Goal: Check status: Check status

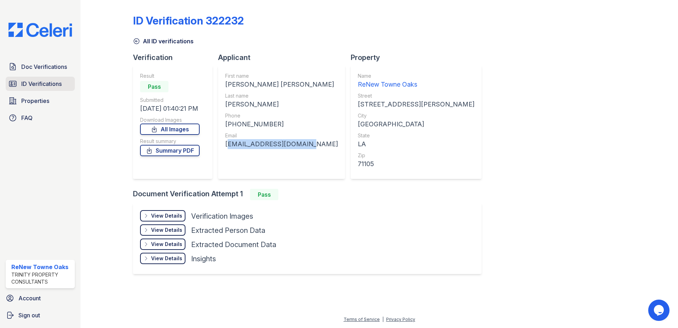
click at [28, 82] on span "ID Verifications" at bounding box center [41, 83] width 40 height 9
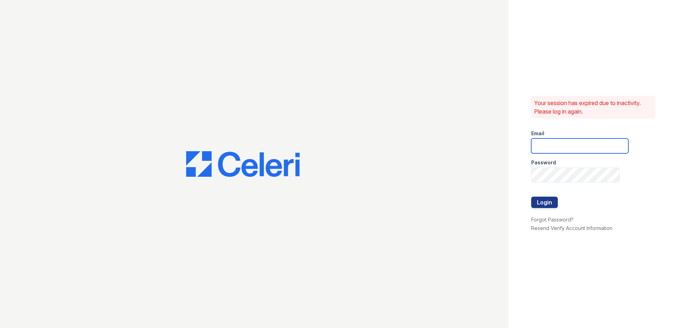
type input "[EMAIL_ADDRESS][DOMAIN_NAME]"
click at [543, 203] on button "Login" at bounding box center [544, 201] width 27 height 11
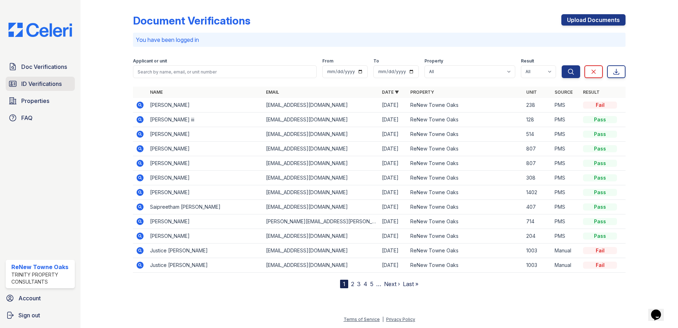
click at [56, 80] on span "ID Verifications" at bounding box center [41, 83] width 40 height 9
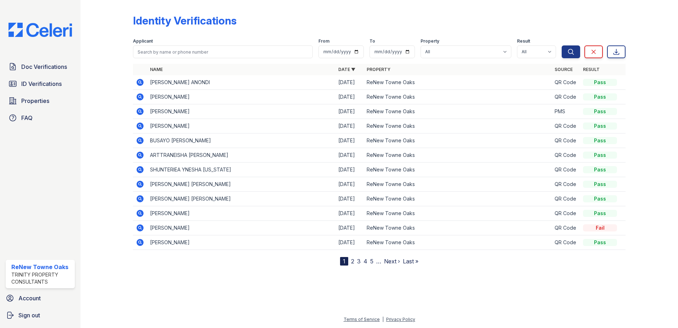
click at [56, 80] on span "ID Verifications" at bounding box center [41, 83] width 40 height 9
click at [142, 81] on icon at bounding box center [139, 82] width 7 height 7
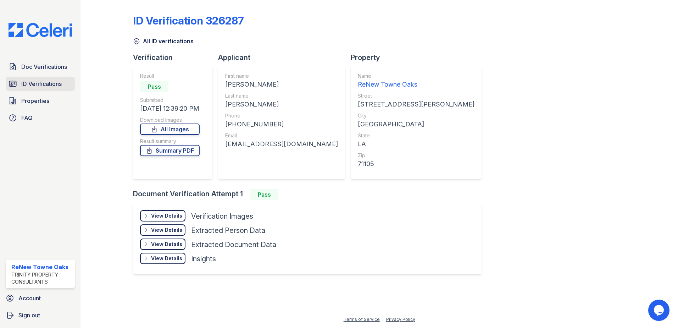
click at [42, 89] on link "ID Verifications" at bounding box center [40, 84] width 69 height 14
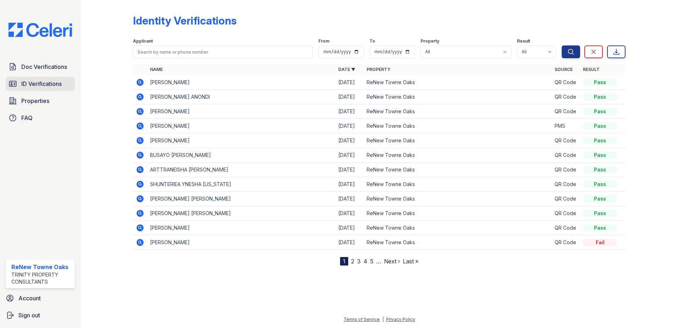
click at [48, 85] on span "ID Verifications" at bounding box center [41, 83] width 40 height 9
click at [46, 71] on span "Doc Verifications" at bounding box center [44, 66] width 46 height 9
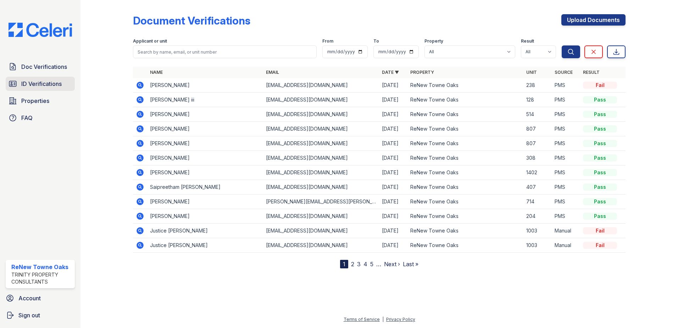
click at [43, 83] on span "ID Verifications" at bounding box center [41, 83] width 40 height 9
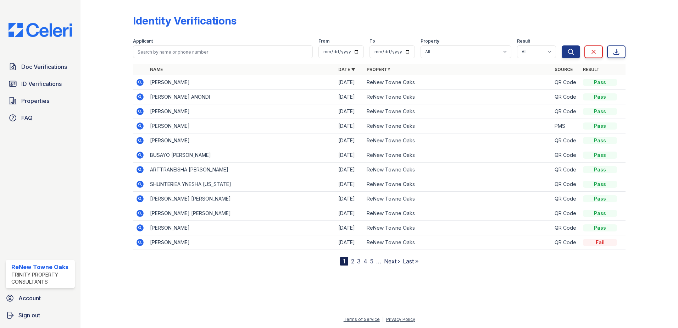
click at [43, 83] on span "ID Verifications" at bounding box center [41, 83] width 40 height 9
click at [45, 74] on div "Doc Verifications ID Verifications Properties FAQ" at bounding box center [40, 92] width 75 height 65
click at [45, 83] on span "ID Verifications" at bounding box center [41, 83] width 40 height 9
click at [139, 98] on icon at bounding box center [139, 96] width 7 height 7
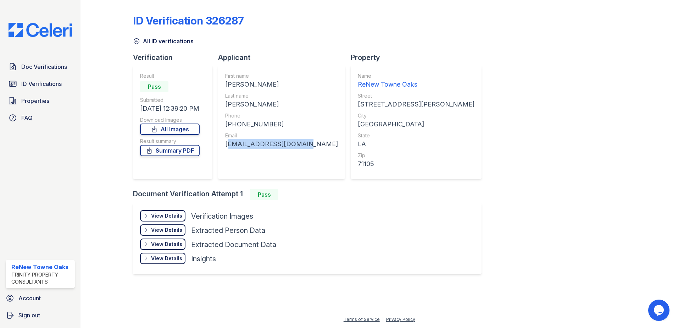
drag, startPoint x: 305, startPoint y: 144, endPoint x: 225, endPoint y: 143, distance: 79.4
click at [225, 143] on div "First name EUGENE LEWIS Last name BOYD Phone +13184582257 Email browndog187@clo…" at bounding box center [281, 121] width 127 height 113
copy div "browndog187@cloud.com"
click at [43, 84] on span "ID Verifications" at bounding box center [41, 83] width 40 height 9
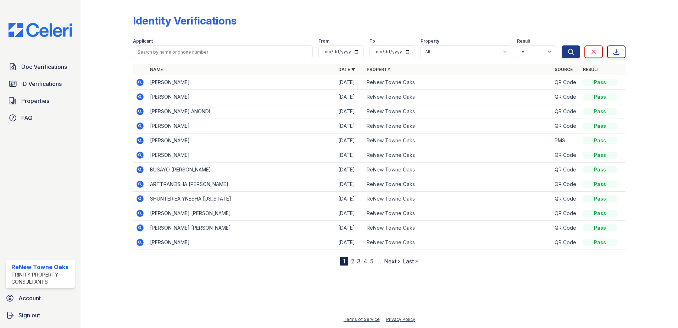
click at [139, 81] on icon at bounding box center [140, 82] width 9 height 9
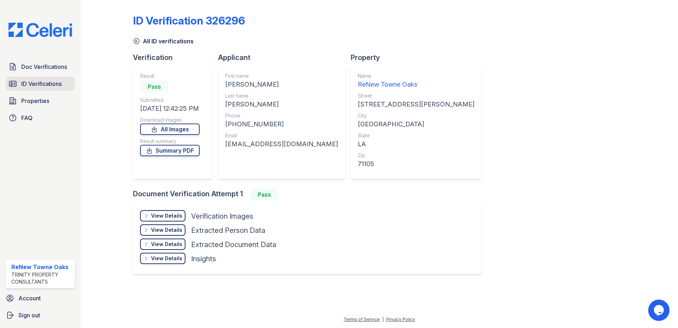
click at [39, 84] on span "ID Verifications" at bounding box center [41, 83] width 40 height 9
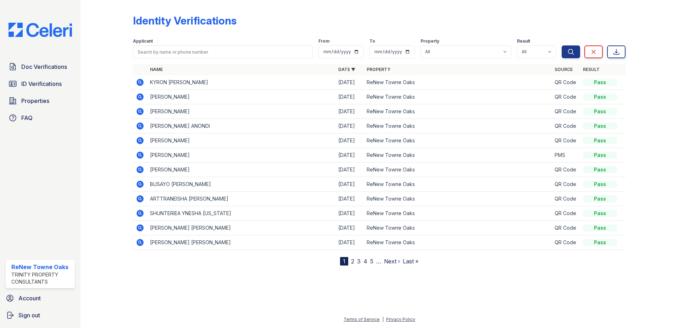
click at [140, 81] on icon at bounding box center [140, 82] width 9 height 9
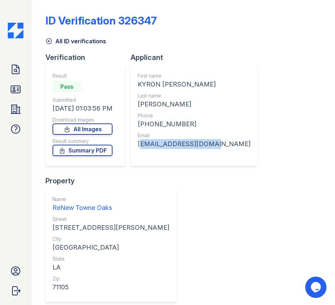
drag, startPoint x: 210, startPoint y: 145, endPoint x: 135, endPoint y: 141, distance: 74.5
click at [135, 141] on div "First name KYRON [PERSON_NAME] Last name [PERSON_NAME] Phone [PHONE_NUMBER] Ema…" at bounding box center [193, 115] width 127 height 101
copy div "[EMAIL_ADDRESS][DOMAIN_NAME]"
click at [247, 288] on div "ID Verification 326347 All ID verifications Verification Result Pass Submitted …" at bounding box center [183, 209] width 281 height 418
